Goal: Transaction & Acquisition: Purchase product/service

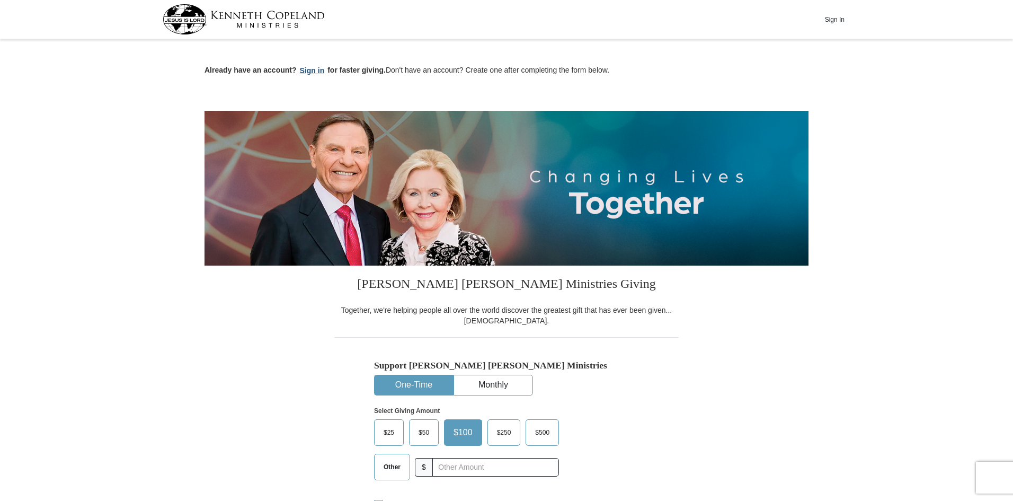
click at [308, 70] on button "Sign in" at bounding box center [312, 71] width 31 height 12
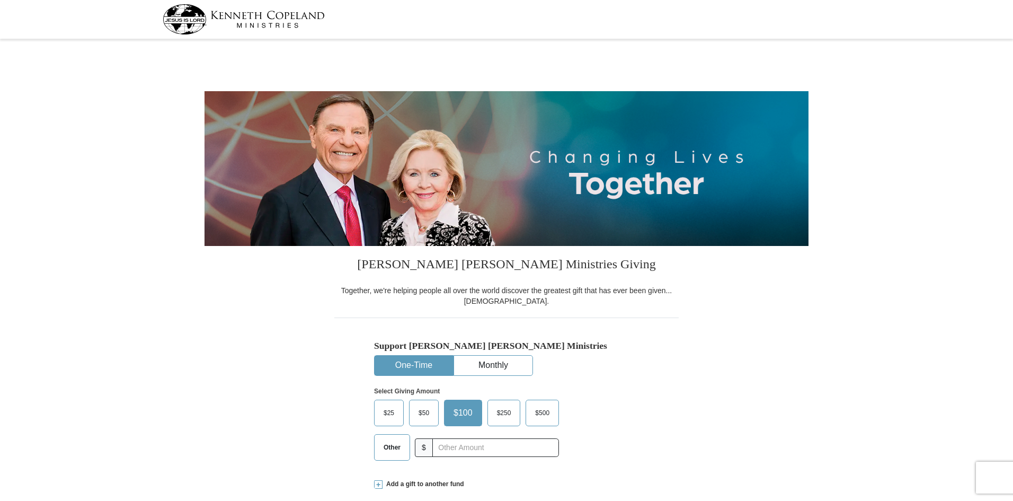
select select "MD"
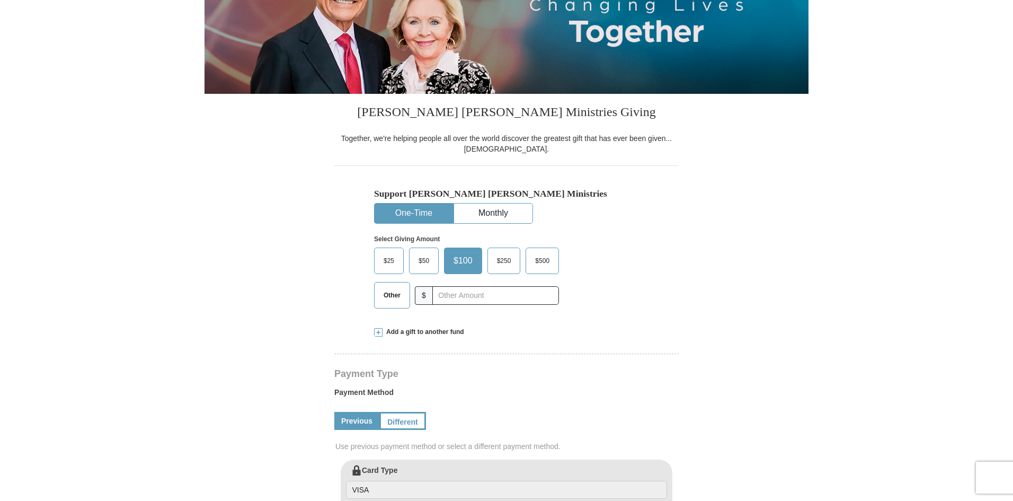
scroll to position [159, 0]
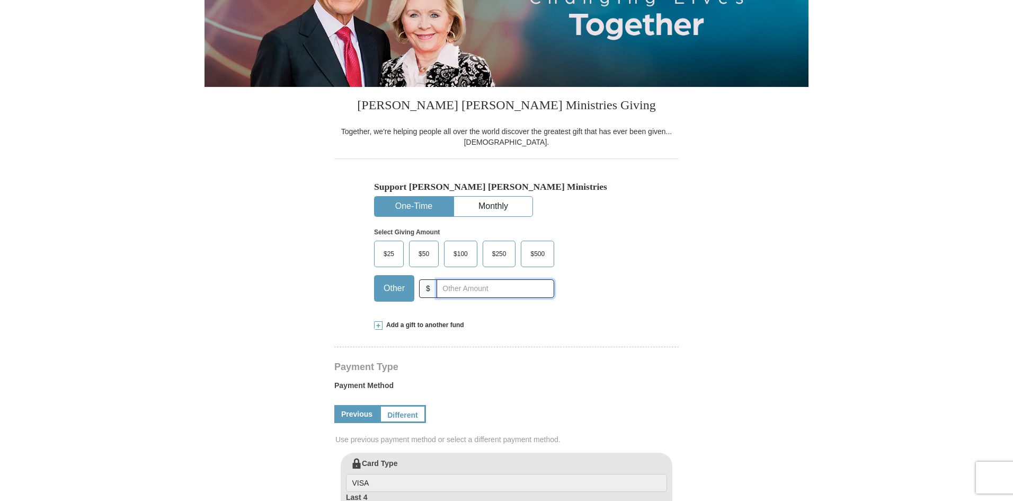
click at [451, 288] on input "text" at bounding box center [496, 288] width 118 height 19
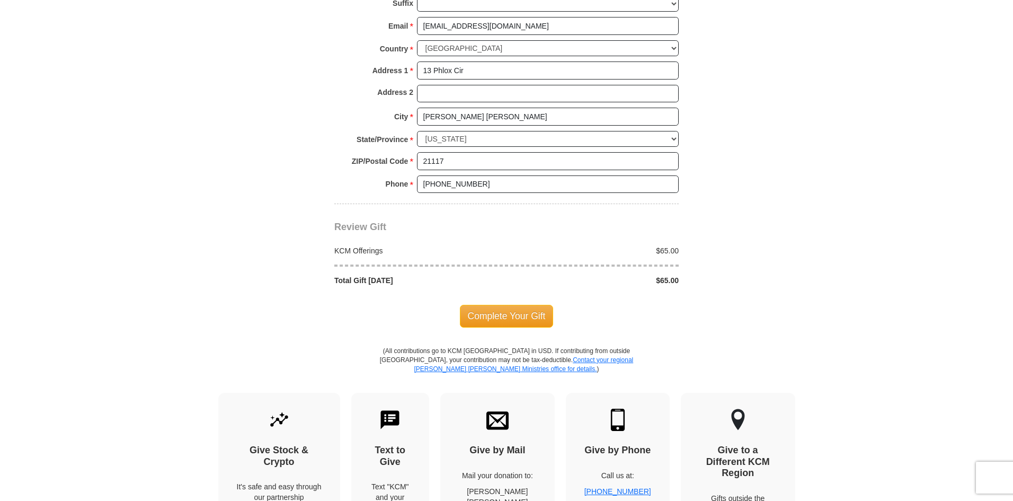
scroll to position [795, 0]
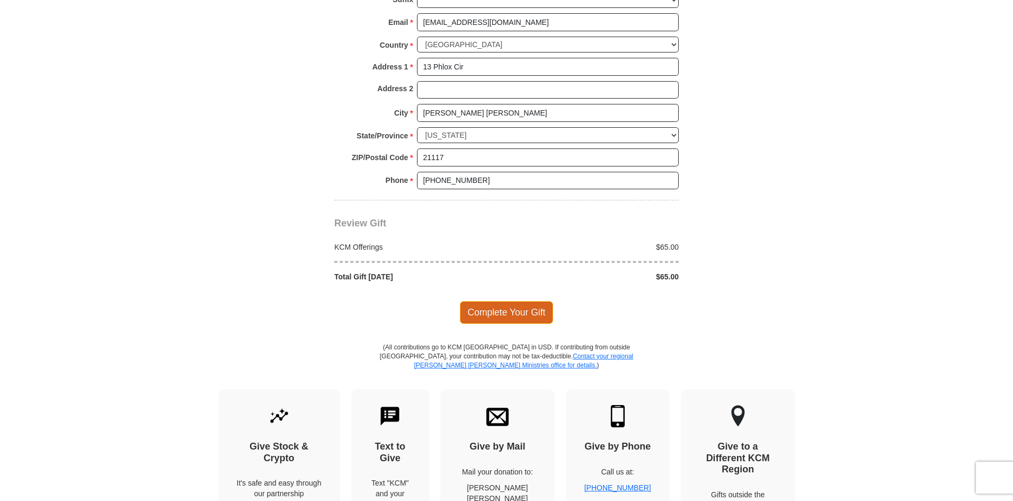
type input "65"
click at [481, 315] on span "Complete Your Gift" at bounding box center [507, 312] width 94 height 22
